Goal: Information Seeking & Learning: Learn about a topic

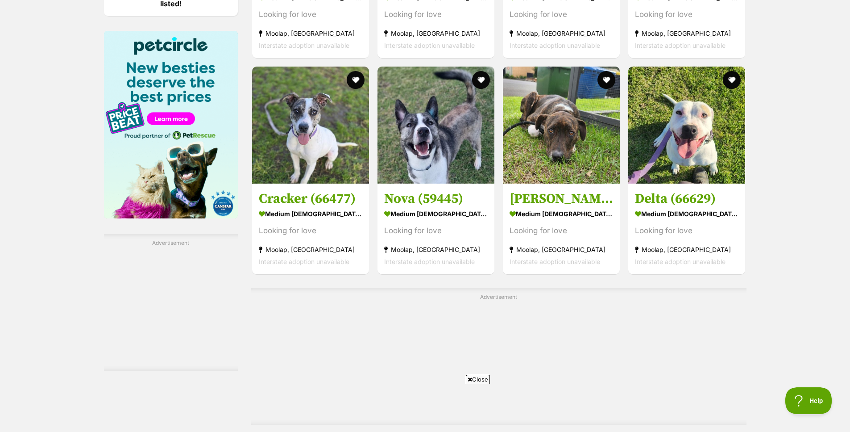
click at [579, 216] on strong "medium [DEMOGRAPHIC_DATA] Dog" at bounding box center [562, 213] width 104 height 13
click at [679, 200] on h3 "Delta (66629)" at bounding box center [687, 198] width 104 height 17
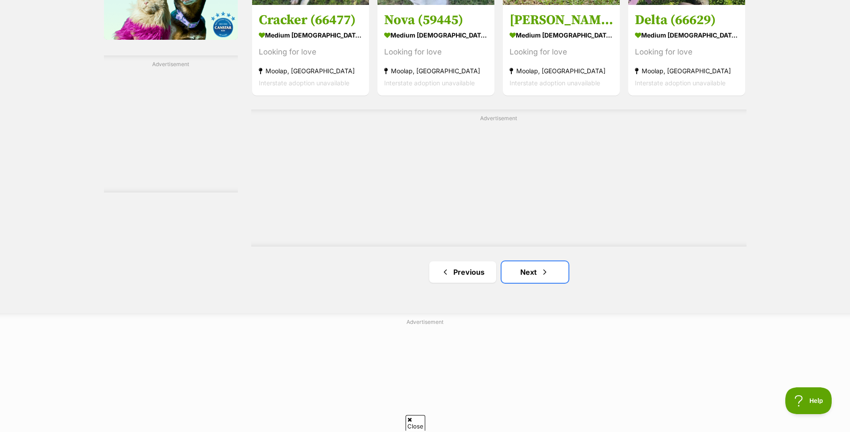
click at [530, 279] on link "Next" at bounding box center [535, 271] width 67 height 21
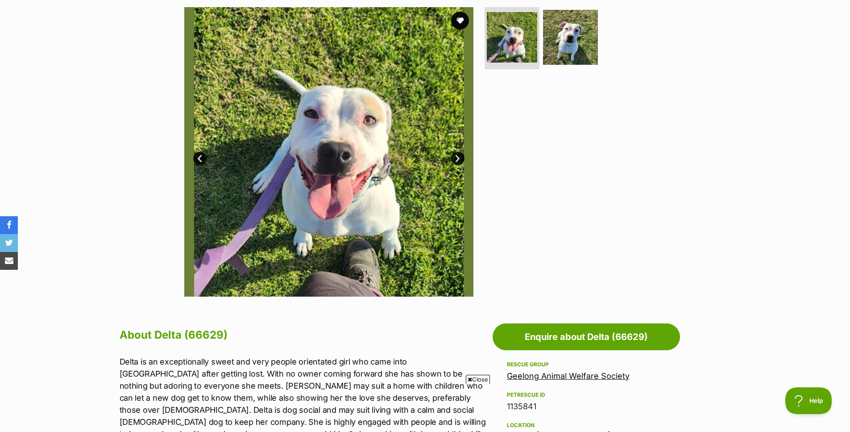
click at [571, 47] on img at bounding box center [570, 37] width 55 height 55
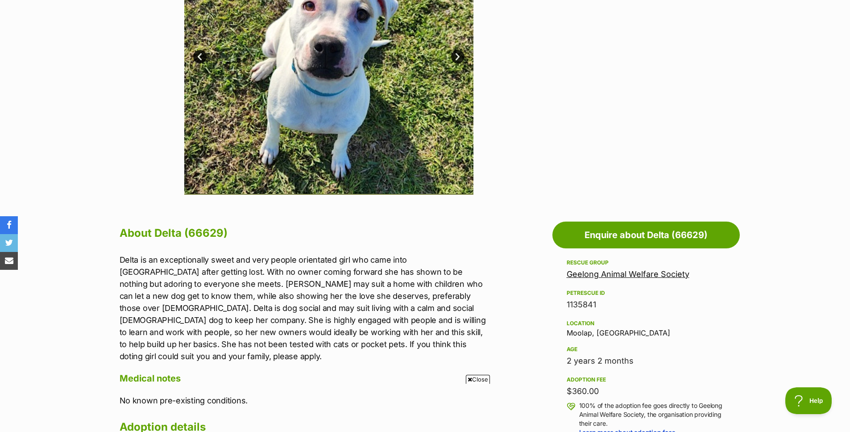
scroll to position [268, 0]
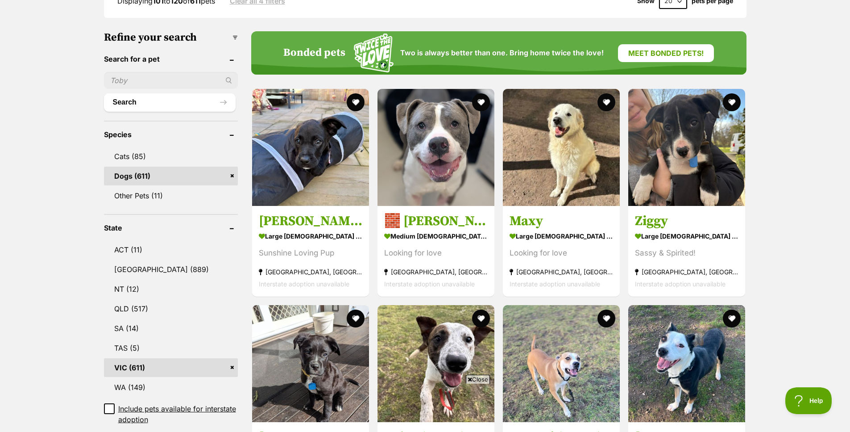
scroll to position [268, 0]
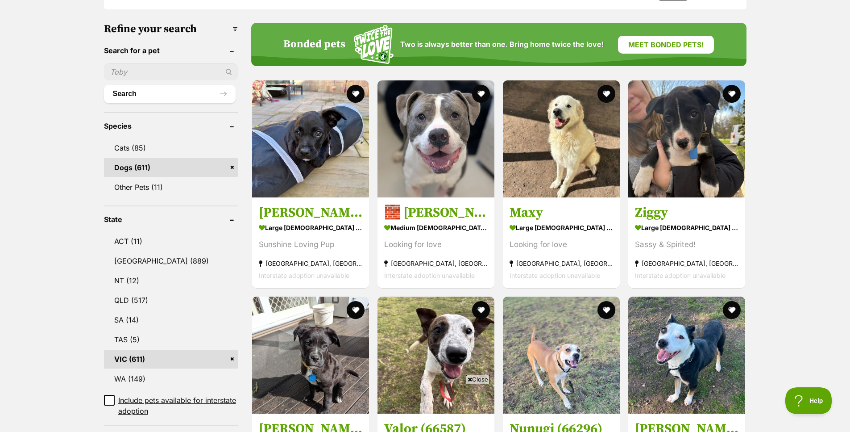
click at [442, 230] on strong "medium male Dog" at bounding box center [436, 227] width 104 height 13
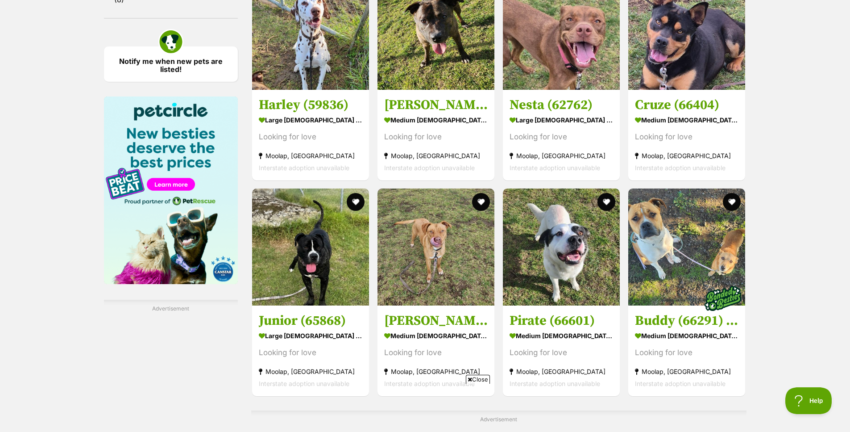
scroll to position [1295, 0]
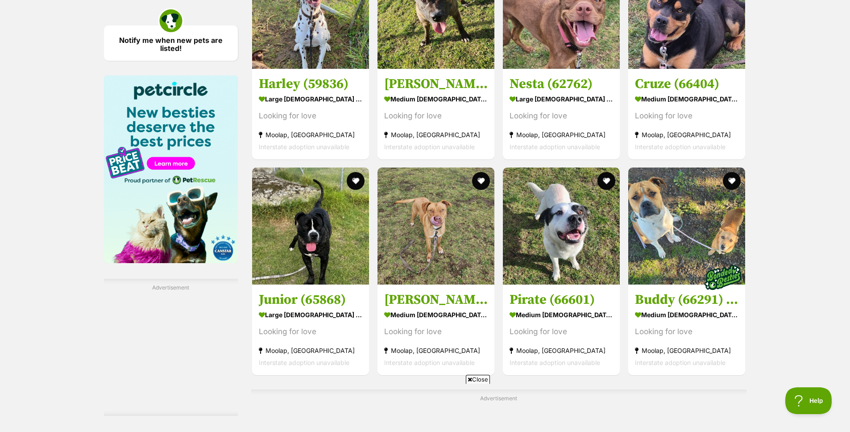
click at [562, 317] on strong "medium [DEMOGRAPHIC_DATA] Dog" at bounding box center [562, 314] width 104 height 13
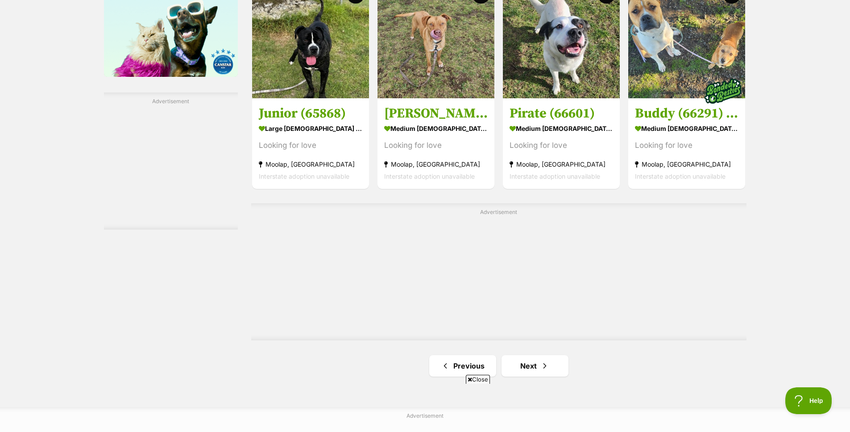
scroll to position [1562, 0]
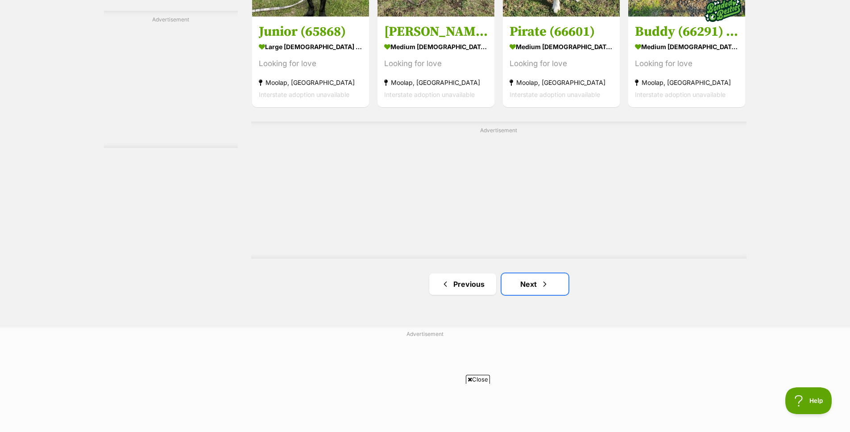
click at [508, 292] on link "Next" at bounding box center [535, 283] width 67 height 21
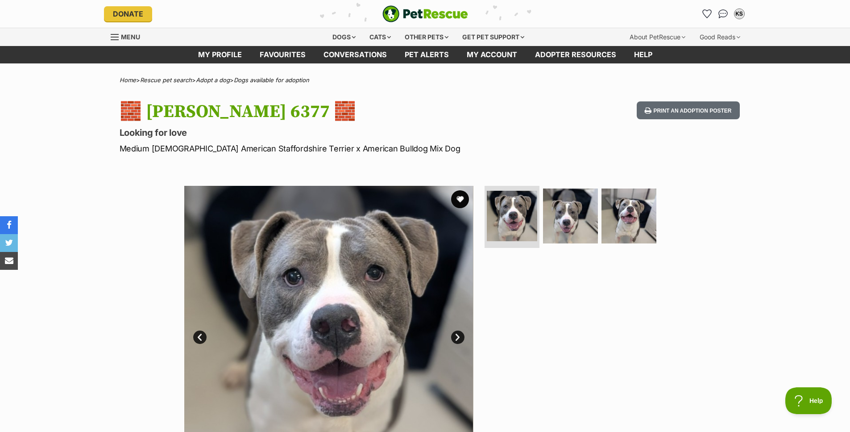
drag, startPoint x: 627, startPoint y: 229, endPoint x: 627, endPoint y: 224, distance: 5.4
click at [627, 224] on img at bounding box center [629, 215] width 55 height 55
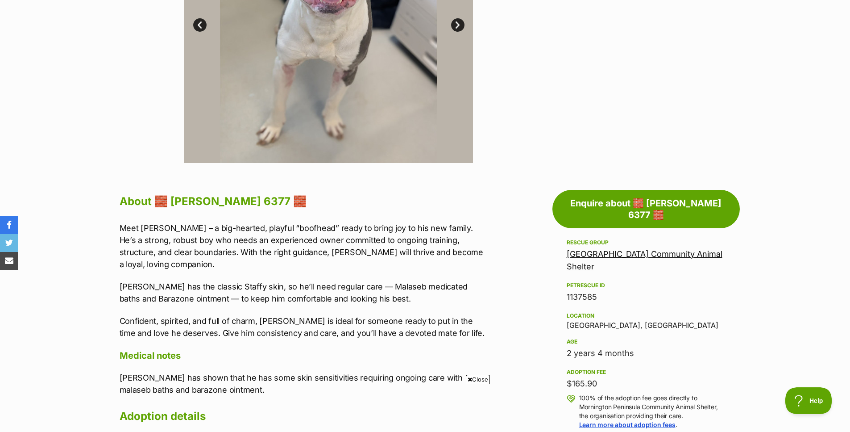
scroll to position [312, 0]
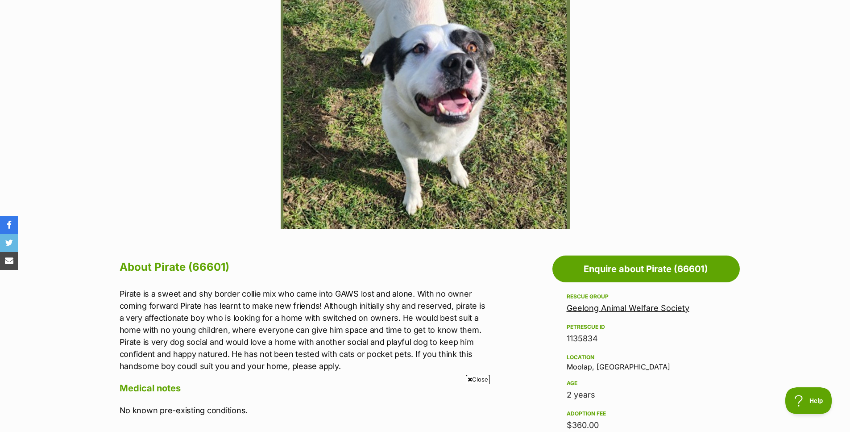
scroll to position [223, 0]
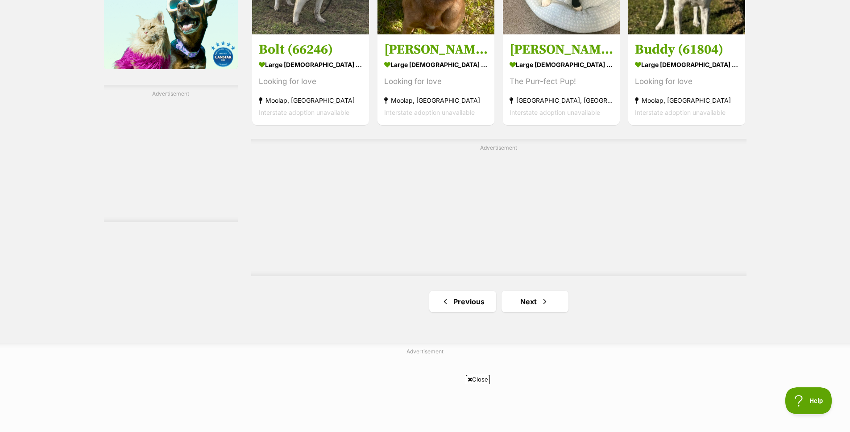
scroll to position [1518, 0]
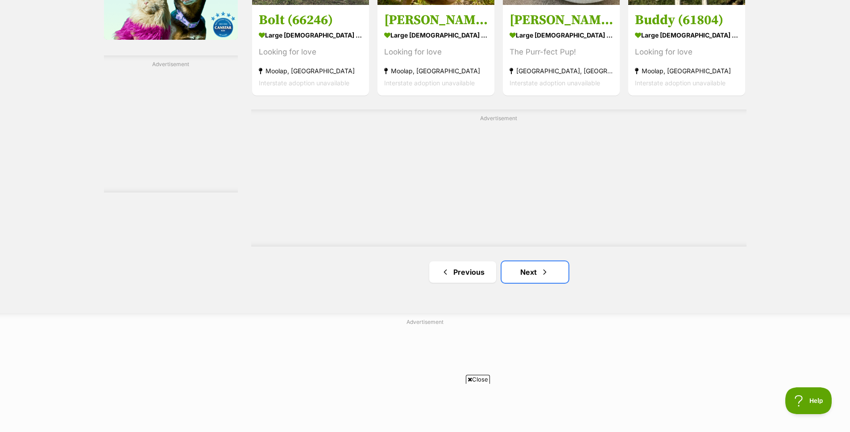
click at [545, 272] on span "Next page" at bounding box center [545, 272] width 9 height 11
